Goal: Check status

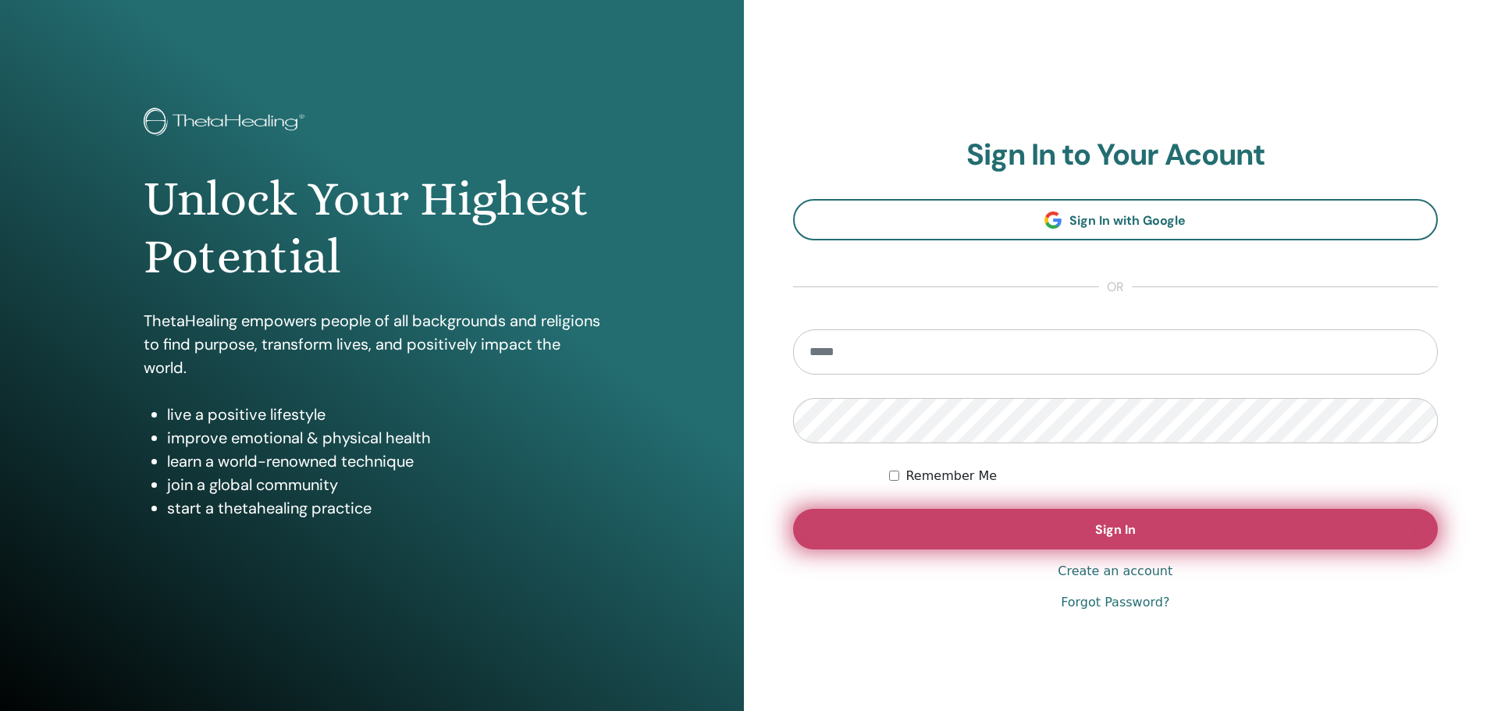
type input "**********"
click at [1072, 529] on button "Sign In" at bounding box center [1115, 529] width 645 height 41
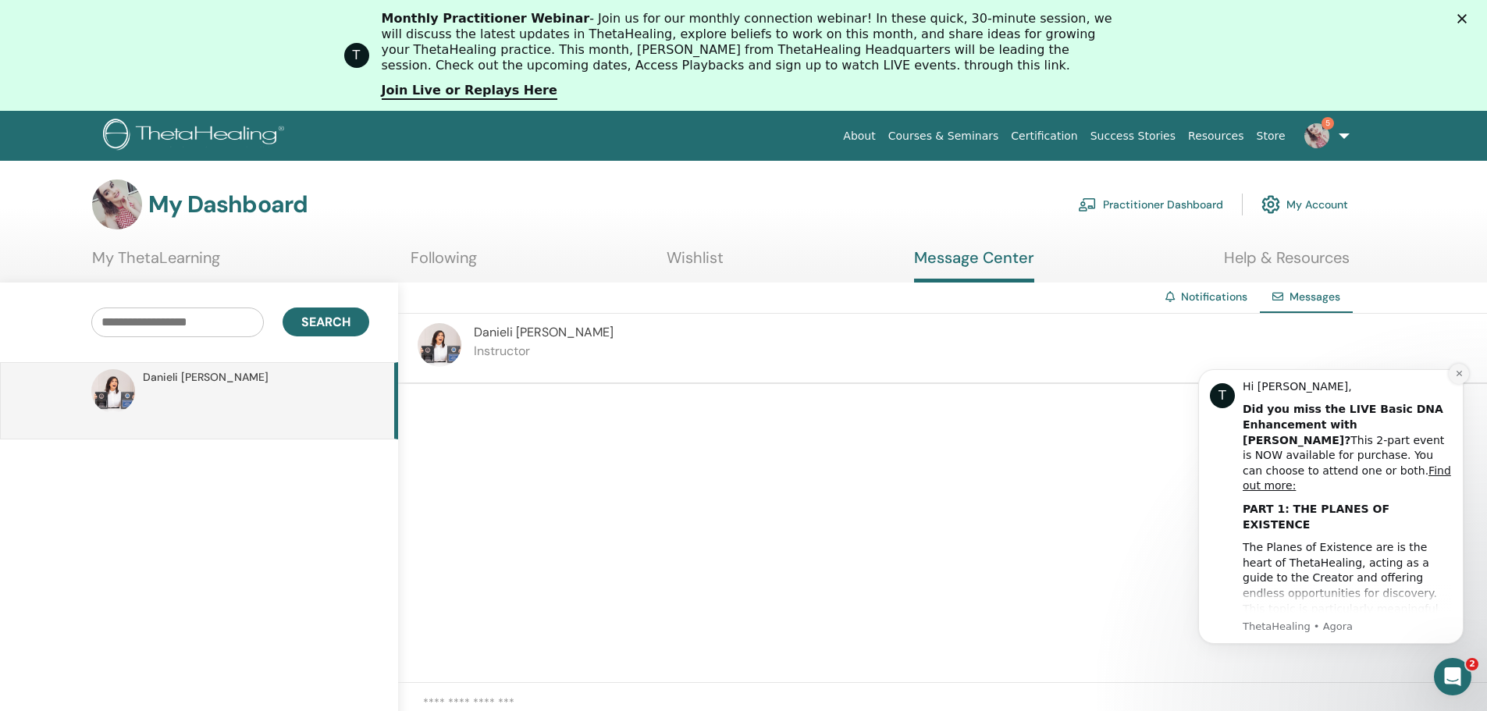
click at [1458, 375] on icon "Dismiss notification" at bounding box center [1459, 373] width 9 height 9
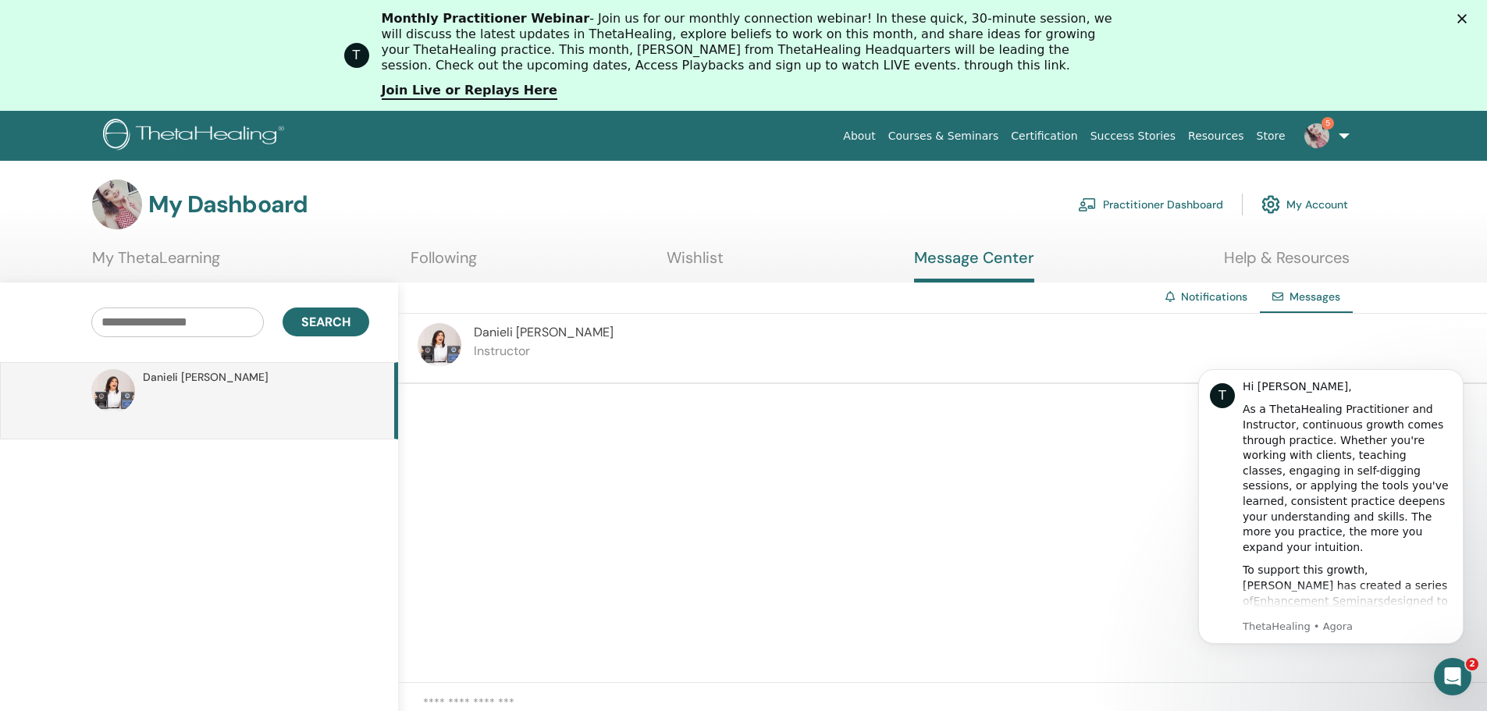
click at [590, 360] on div "[PERSON_NAME] [PERSON_NAME] Instructor" at bounding box center [544, 348] width 140 height 50
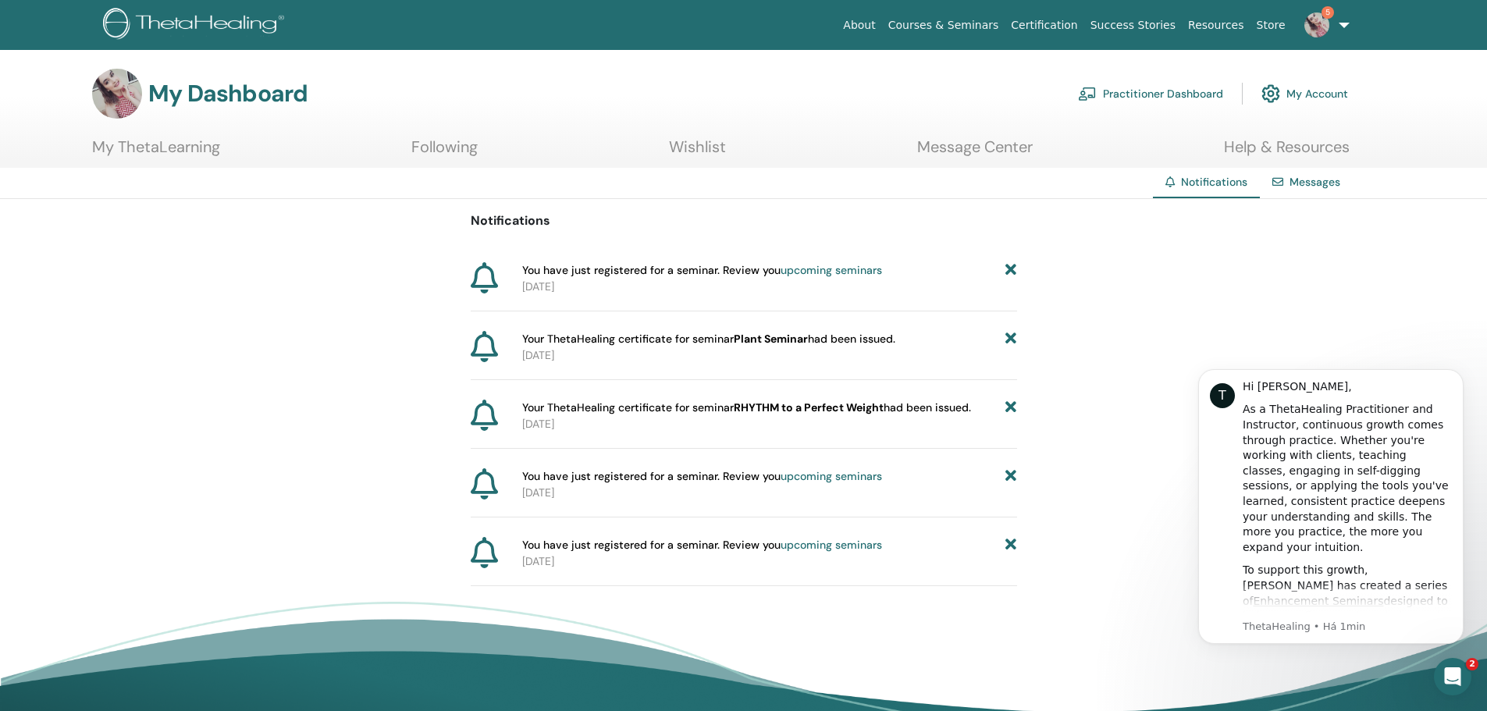
drag, startPoint x: 537, startPoint y: 271, endPoint x: 577, endPoint y: 292, distance: 45.0
click at [577, 292] on div "You have just registered for a seminar. Review you upcoming seminars [DATE]" at bounding box center [766, 278] width 501 height 33
click at [581, 292] on p "[DATE]" at bounding box center [769, 287] width 495 height 16
